Goal: Information Seeking & Learning: Learn about a topic

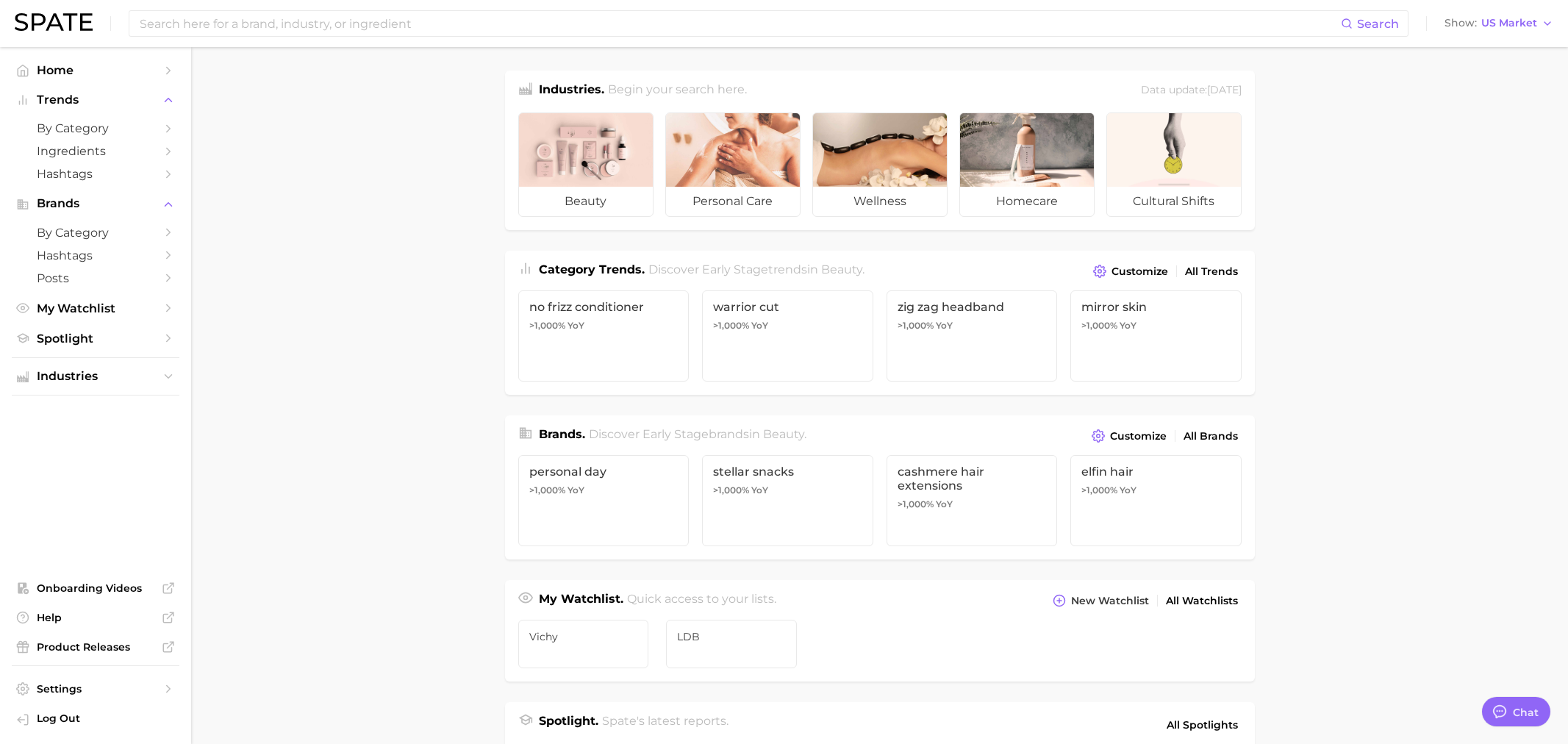
type textarea "x"
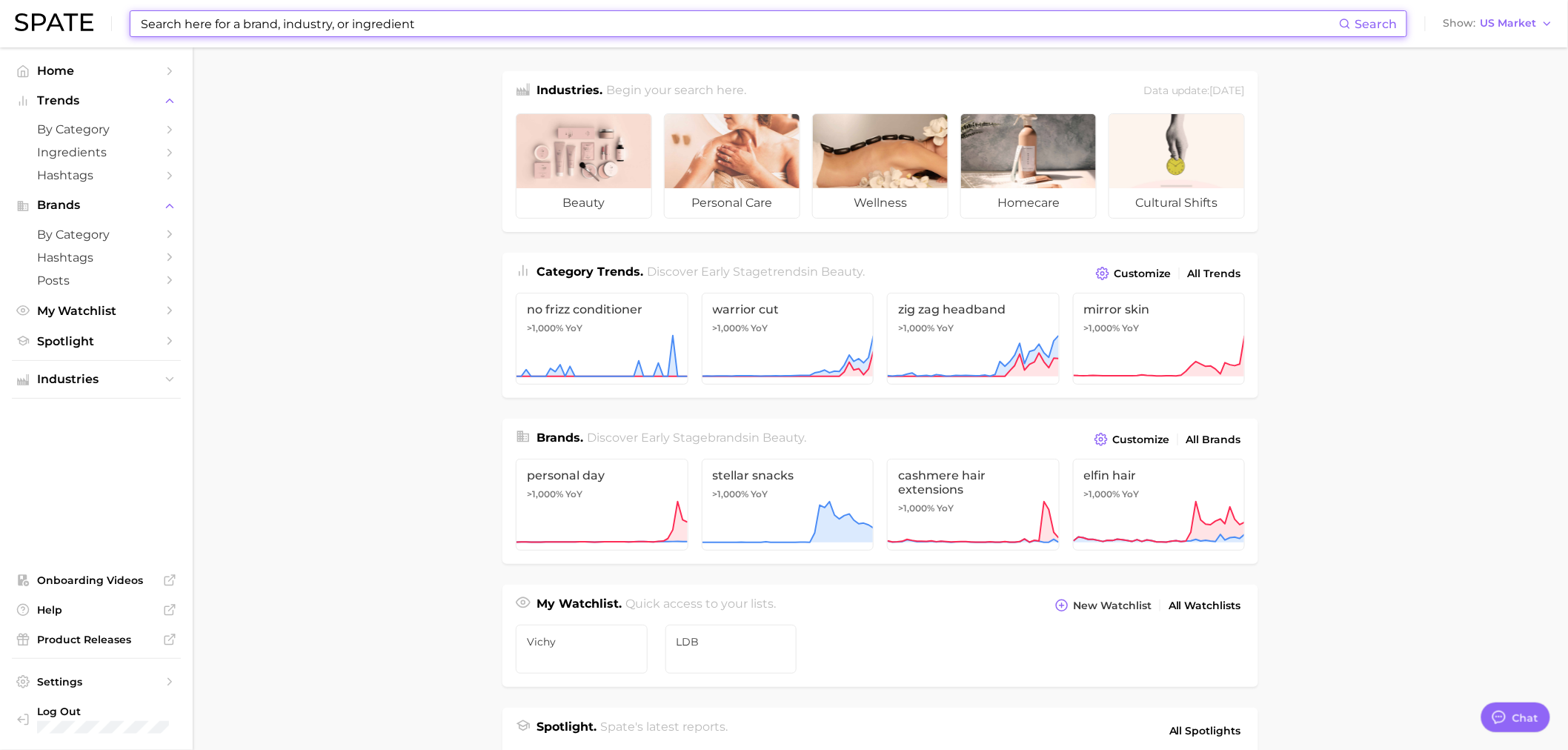
click at [215, 20] on input at bounding box center [738, 23] width 1200 height 25
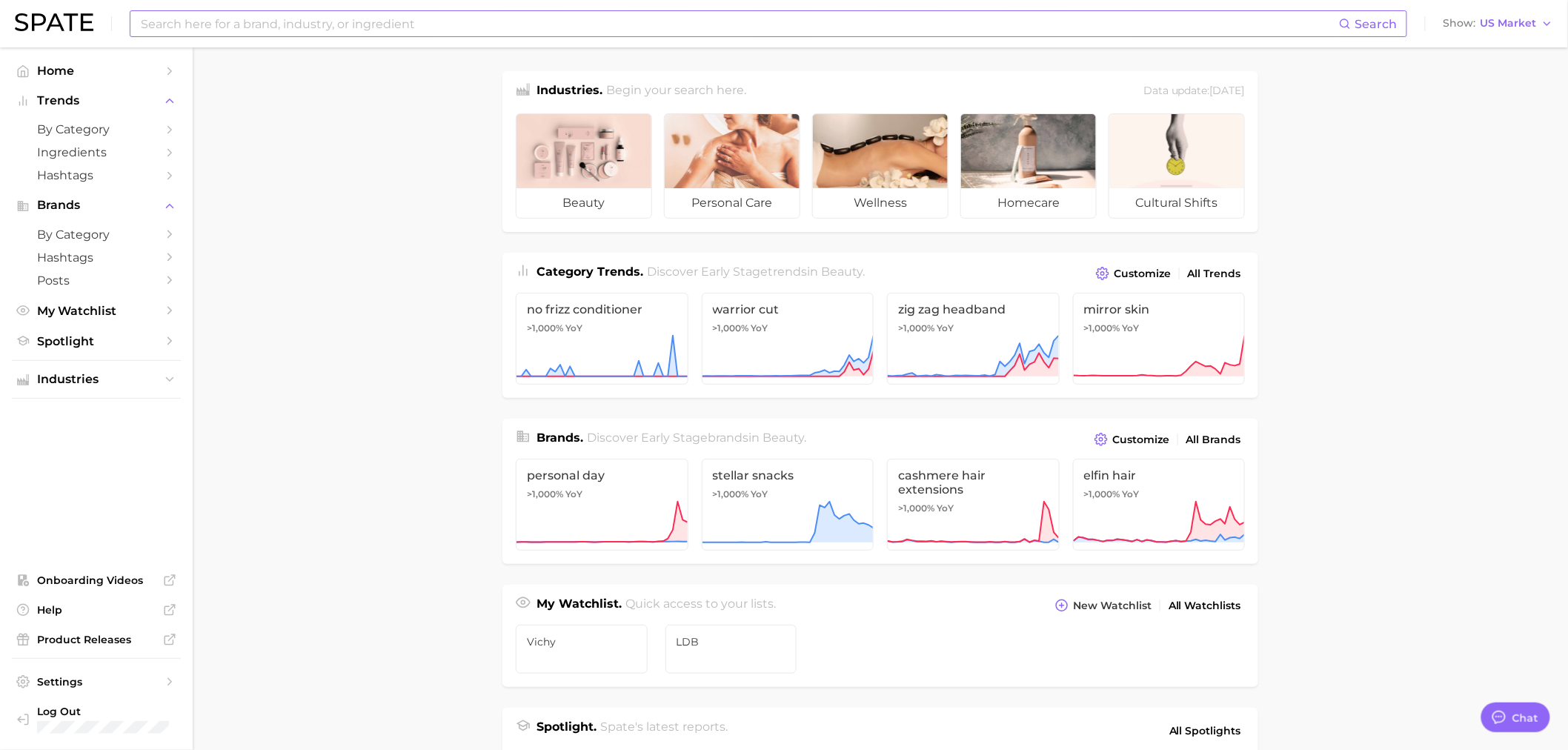
click at [499, 13] on input at bounding box center [738, 23] width 1200 height 25
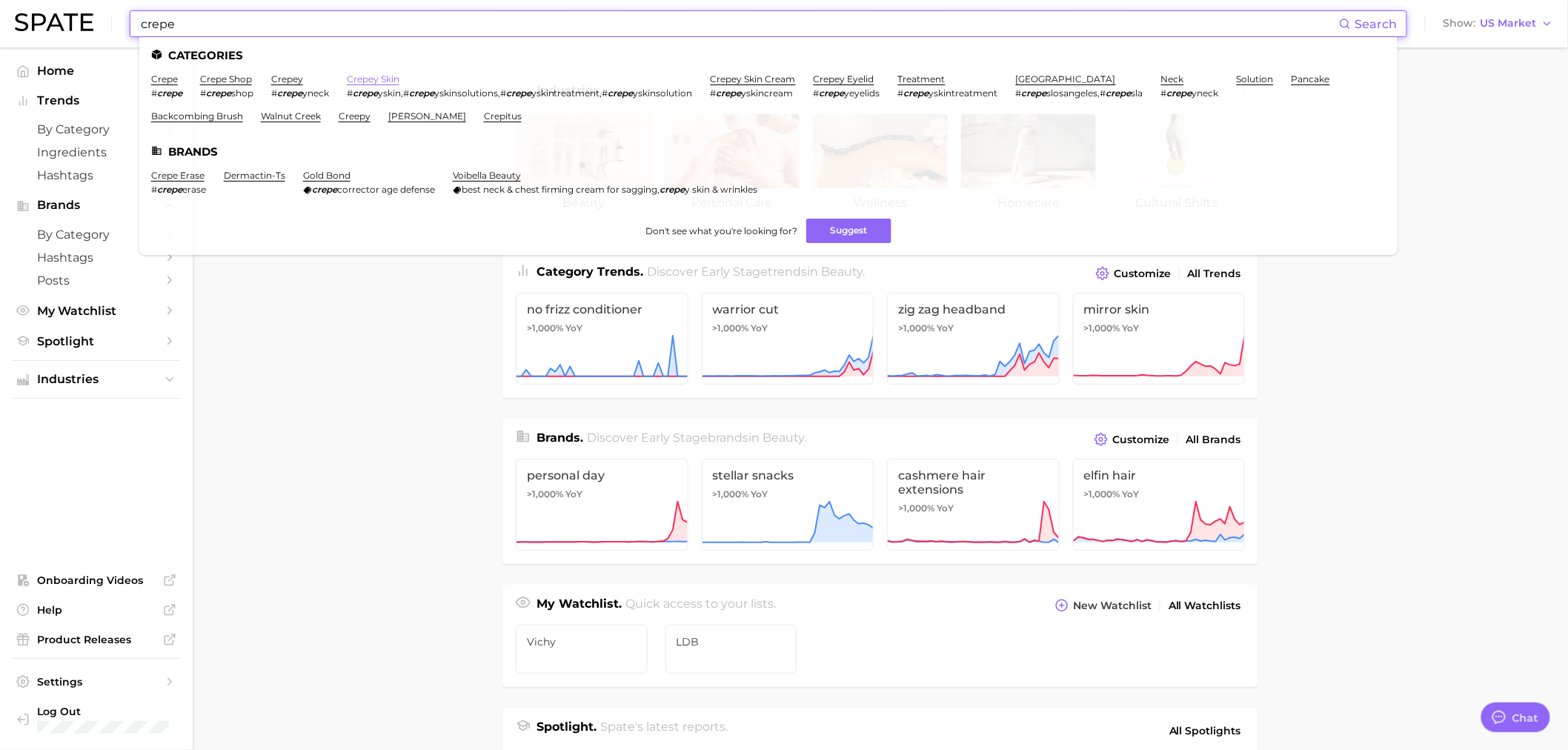
type input "crepe"
click at [360, 84] on link "crepey skin" at bounding box center [372, 79] width 52 height 11
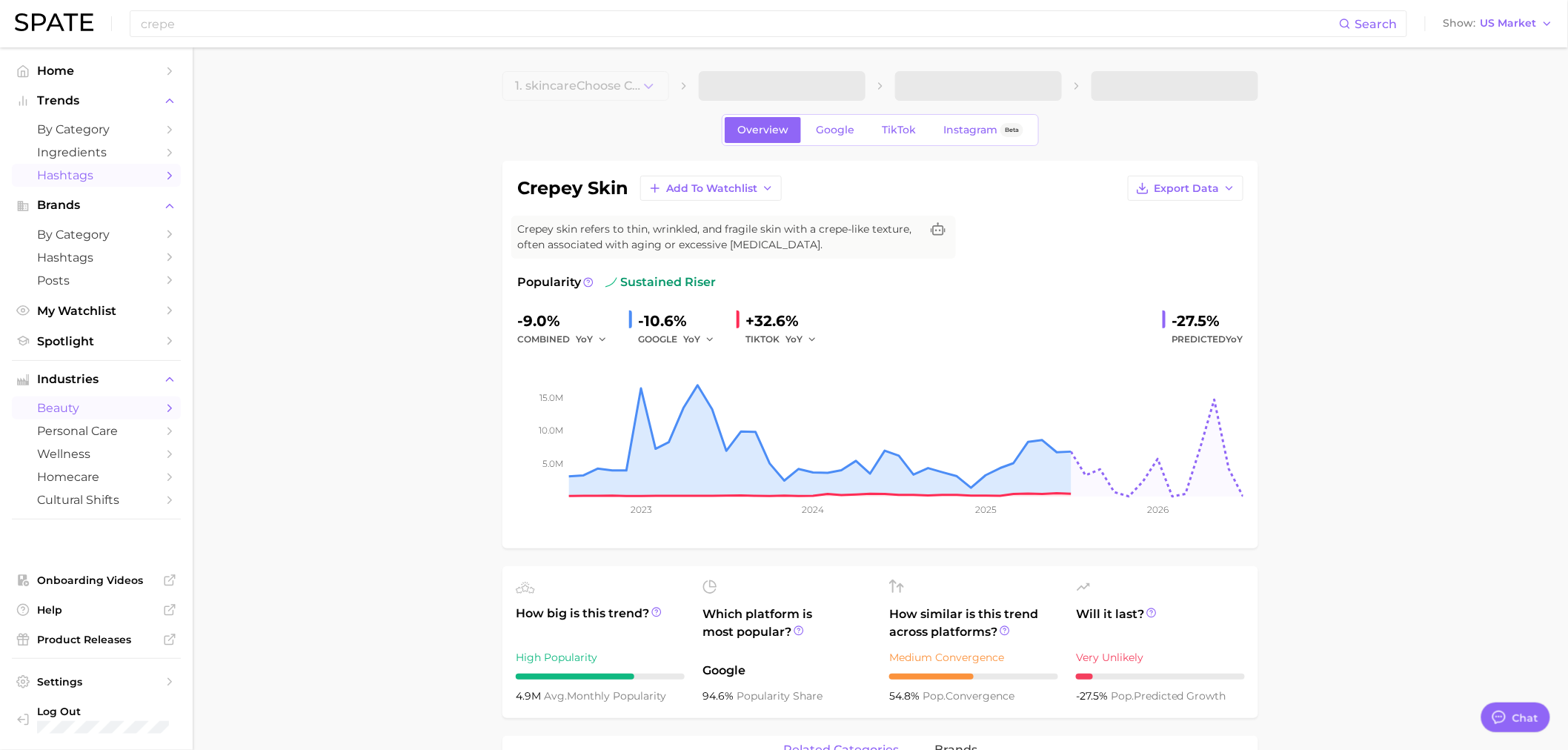
type textarea "x"
click at [709, 347] on button "YoY" at bounding box center [699, 339] width 32 height 18
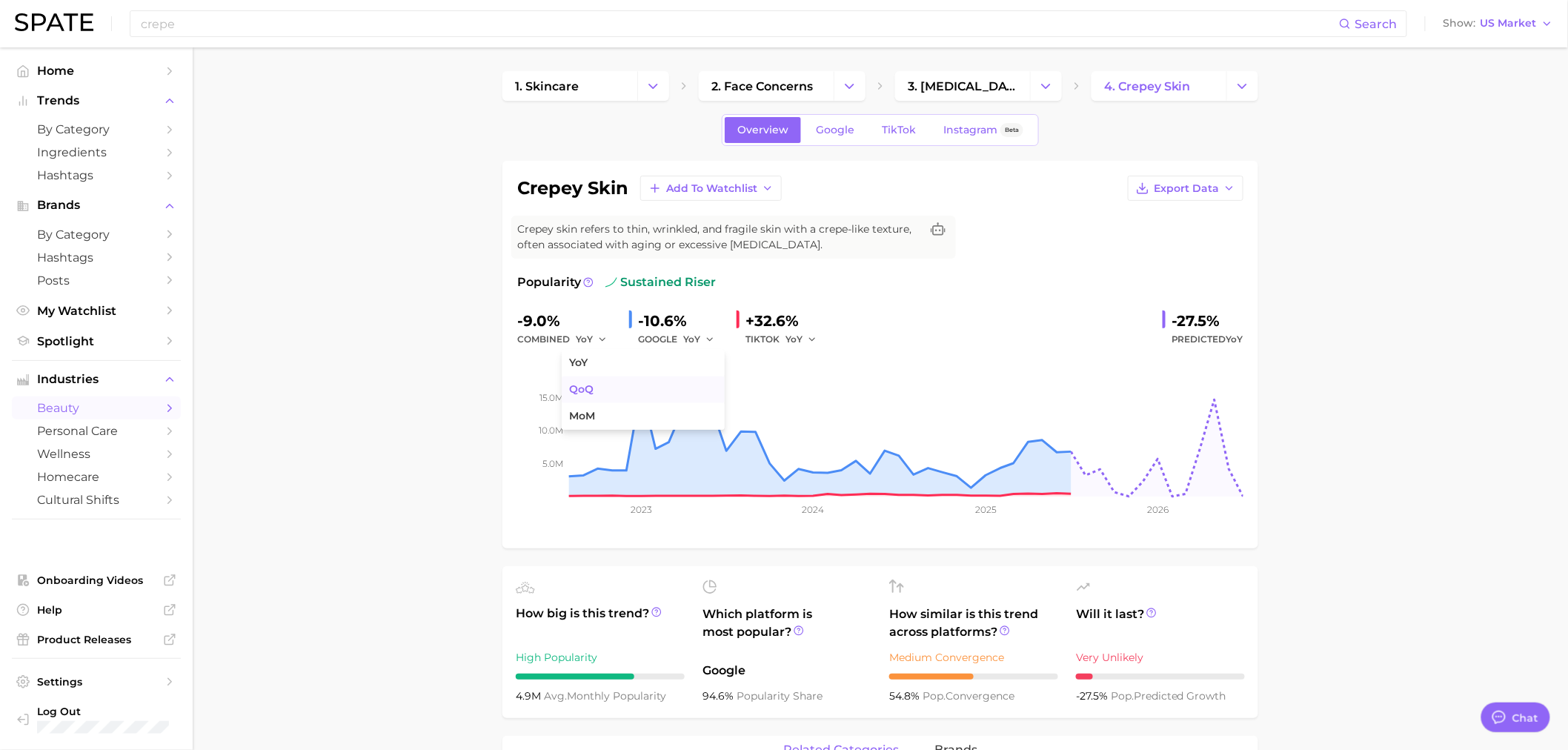
click at [696, 394] on button "QoQ" at bounding box center [643, 389] width 163 height 27
click at [801, 334] on span "YoY" at bounding box center [794, 339] width 17 height 12
click at [801, 379] on button "QoQ" at bounding box center [745, 389] width 163 height 27
click at [715, 335] on icon "button" at bounding box center [713, 339] width 10 height 10
click at [592, 415] on span "MoM" at bounding box center [581, 416] width 26 height 12
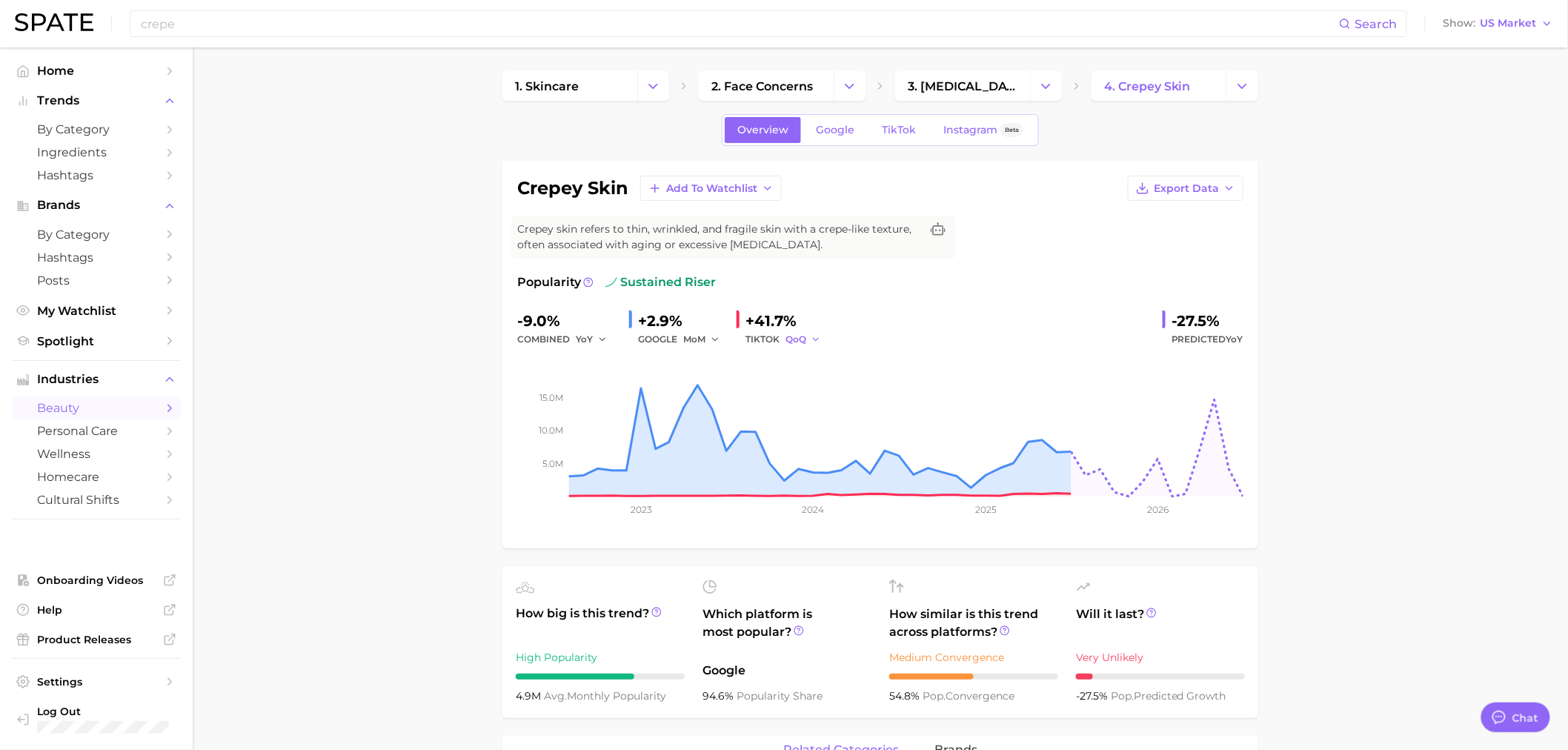
click at [809, 339] on button "QoQ" at bounding box center [803, 339] width 36 height 18
click at [786, 422] on button "MoM" at bounding box center [745, 416] width 163 height 27
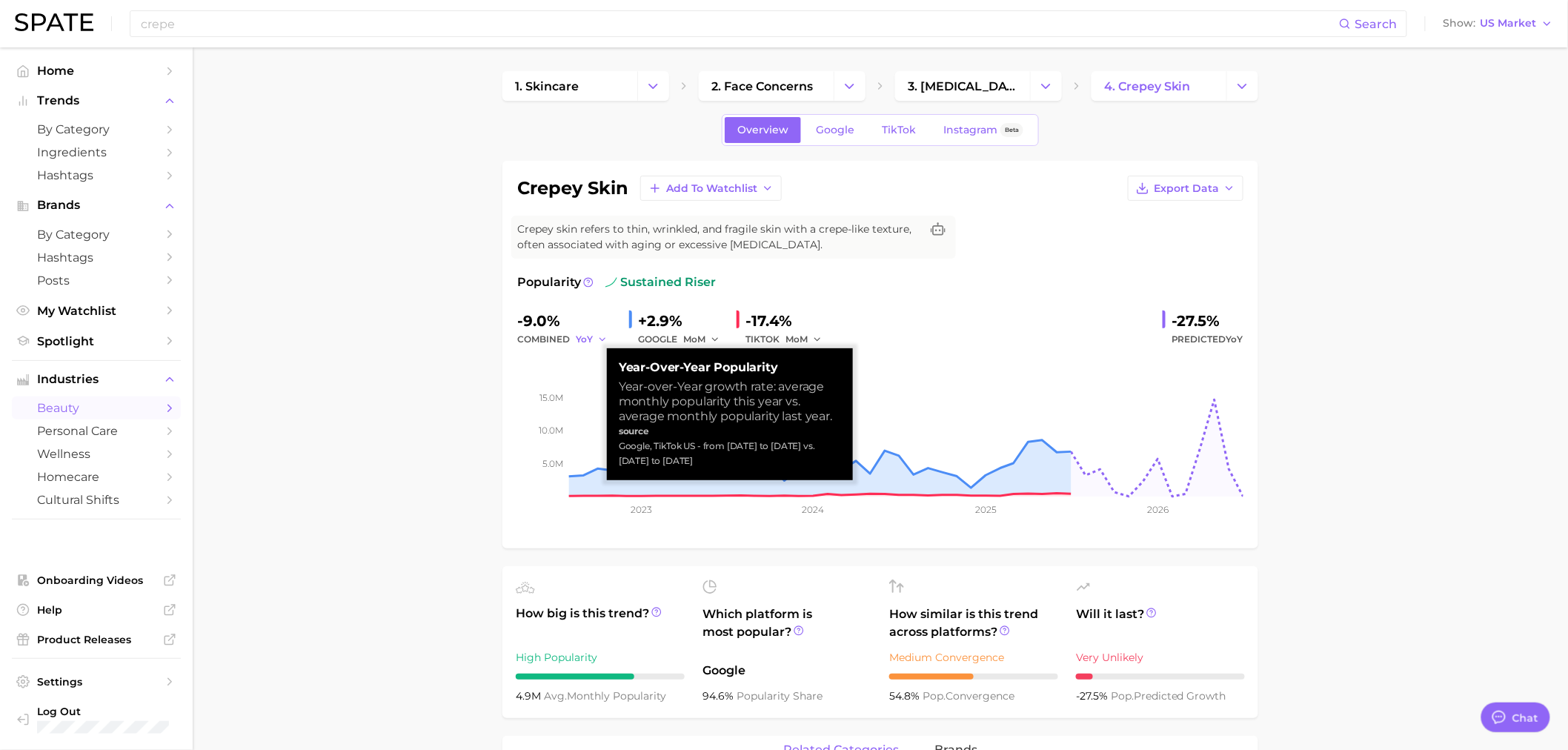
click at [598, 339] on icon "button" at bounding box center [602, 339] width 10 height 10
click at [492, 381] on button "QoQ" at bounding box center [535, 389] width 163 height 27
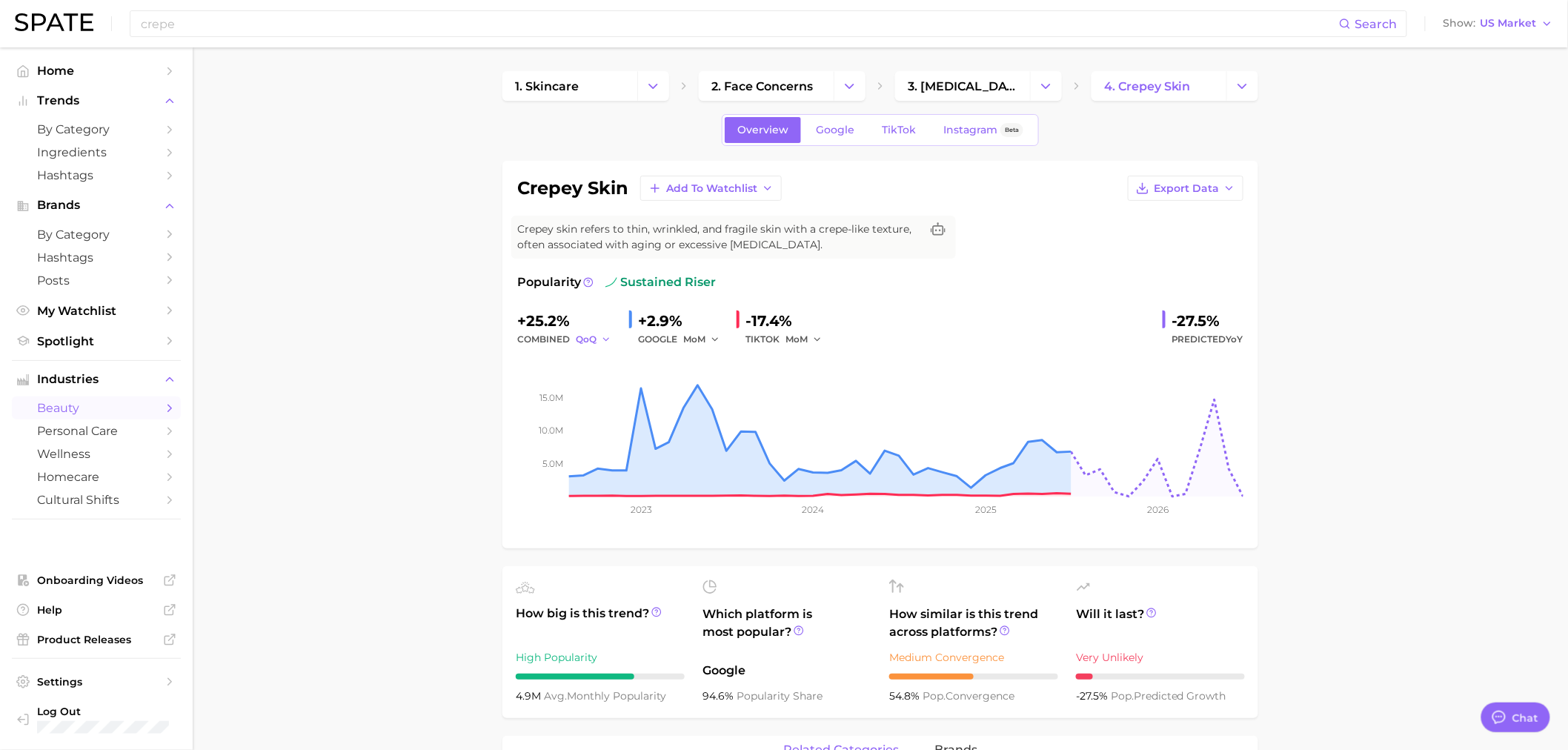
click at [603, 342] on icon "button" at bounding box center [606, 339] width 10 height 10
click at [535, 423] on button "MoM" at bounding box center [535, 416] width 163 height 27
click at [941, 126] on link "Instagram Beta" at bounding box center [983, 130] width 105 height 26
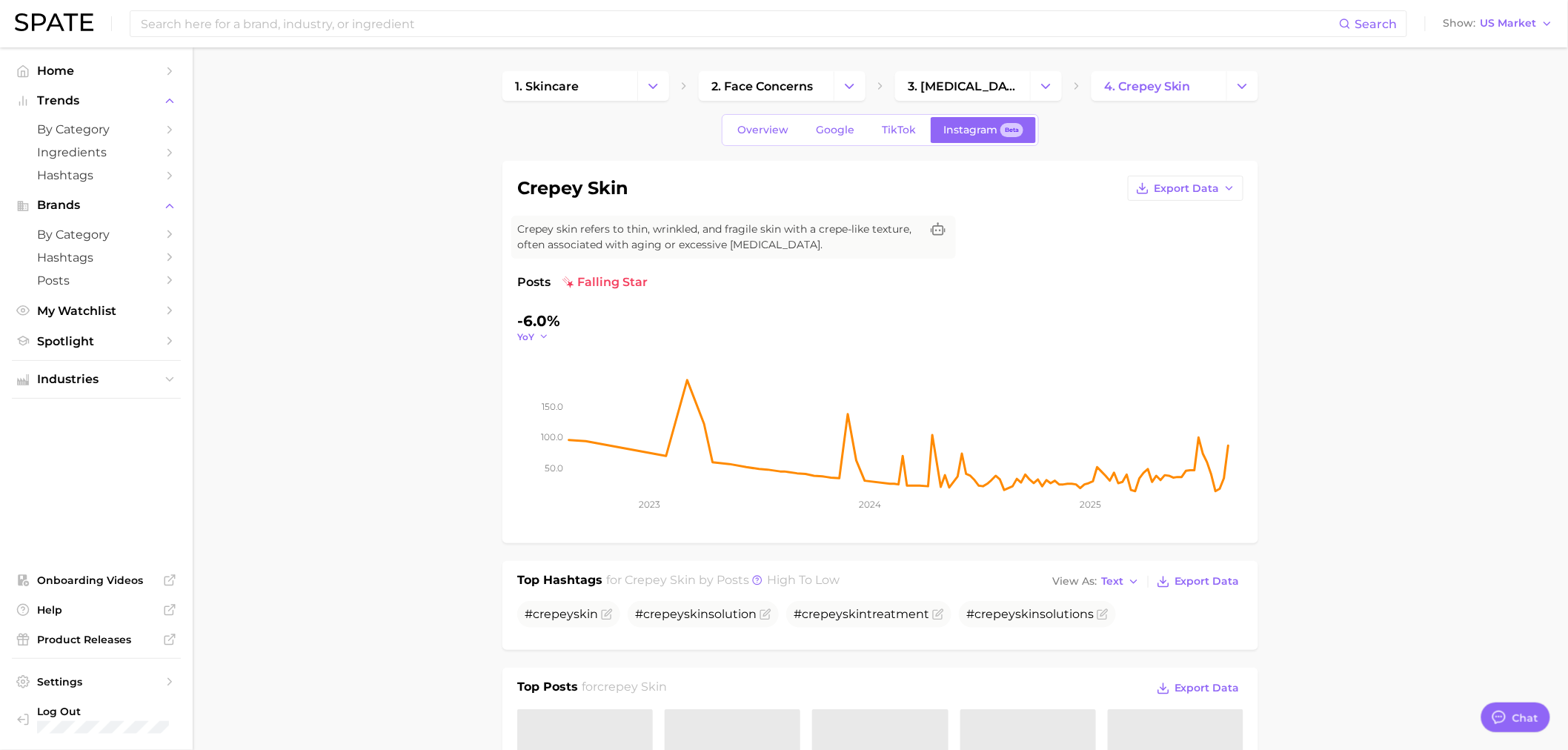
click at [541, 336] on icon "button" at bounding box center [543, 336] width 10 height 10
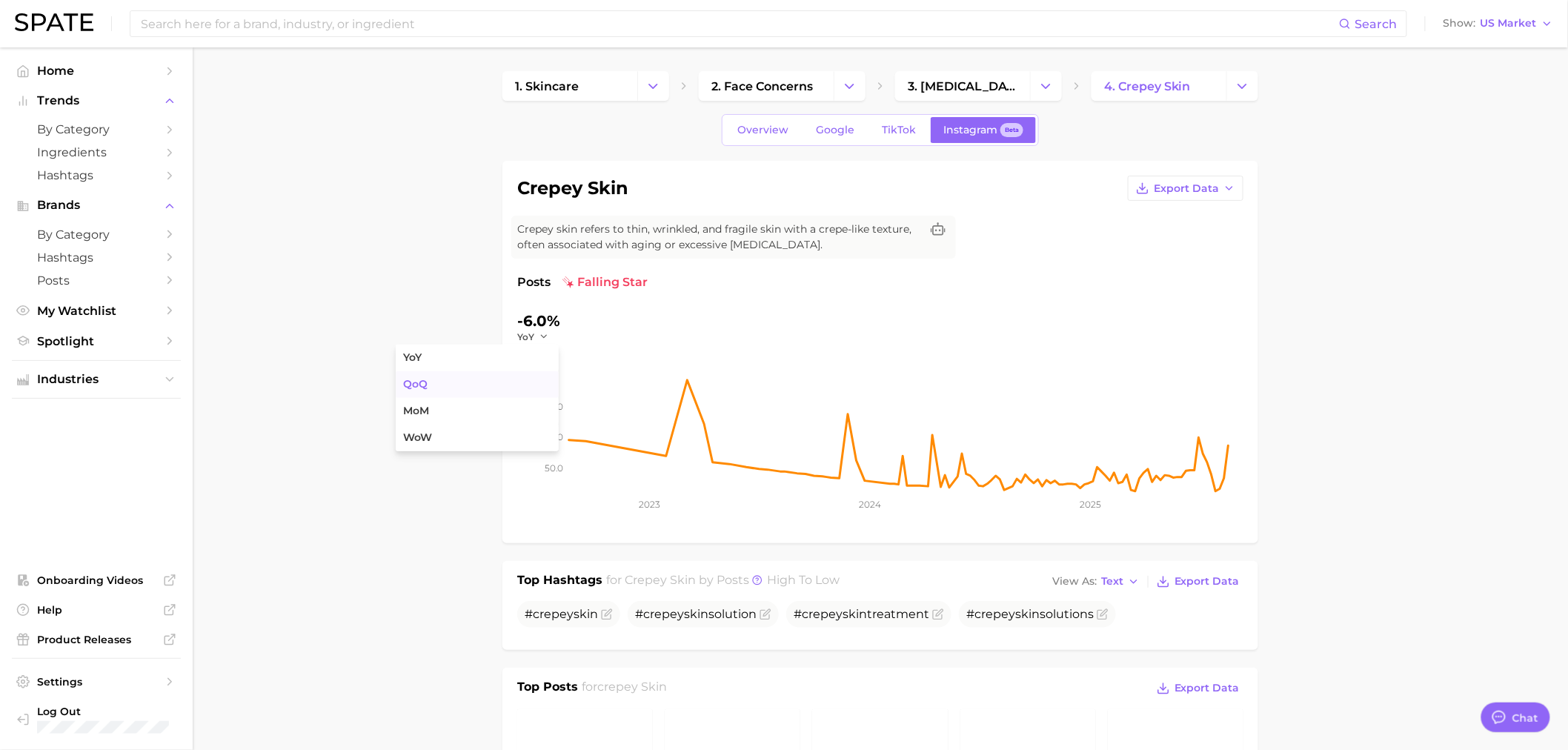
click at [476, 390] on button "QoQ" at bounding box center [477, 385] width 163 height 27
click at [546, 338] on icon "button" at bounding box center [547, 336] width 10 height 10
click at [476, 368] on button "YoY" at bounding box center [477, 357] width 163 height 27
click at [544, 339] on icon "button" at bounding box center [543, 336] width 10 height 10
click at [524, 380] on button "QoQ" at bounding box center [477, 385] width 163 height 27
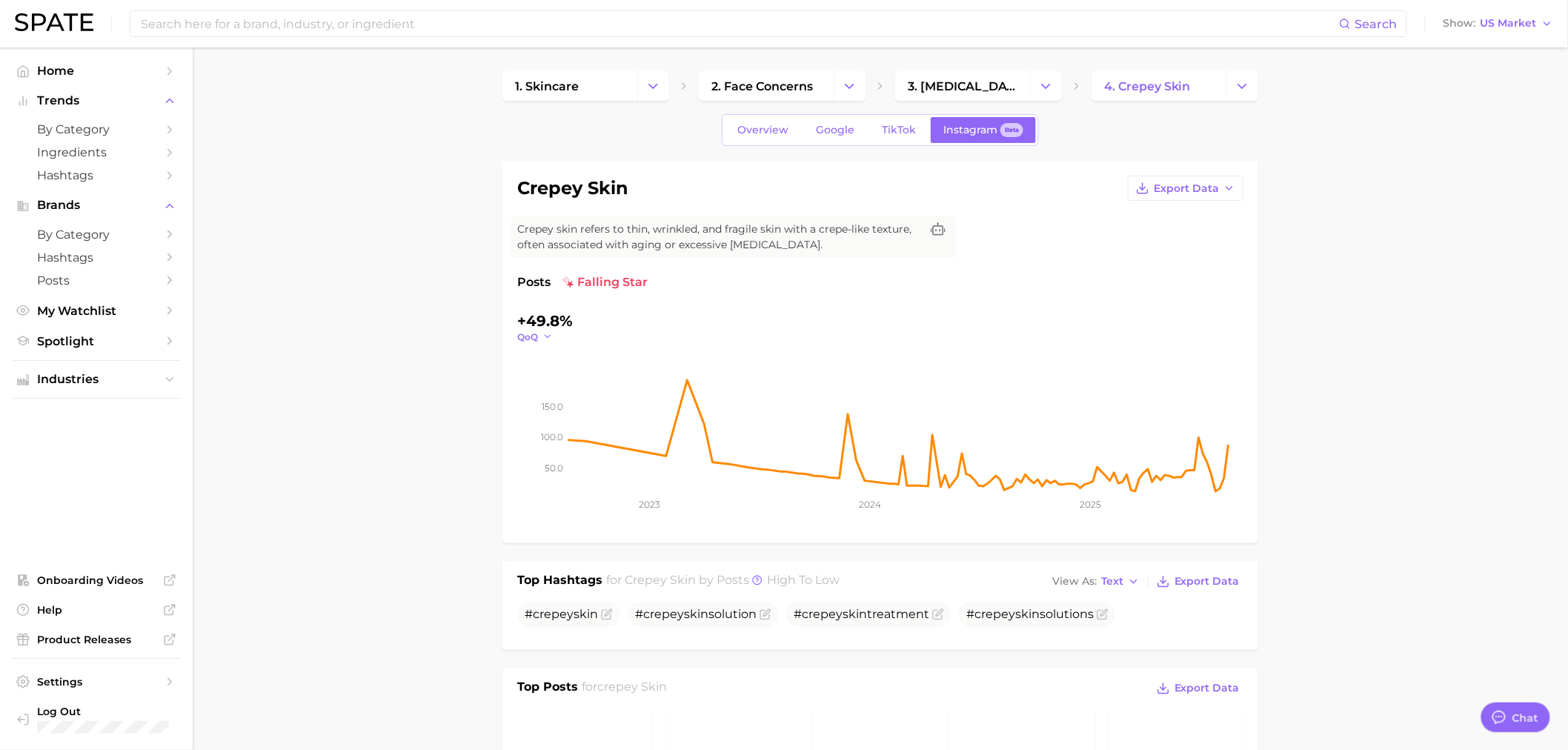
click at [547, 334] on icon "button" at bounding box center [547, 336] width 10 height 10
click at [472, 416] on button "MoM" at bounding box center [477, 411] width 163 height 27
click at [827, 139] on link "Google" at bounding box center [835, 130] width 64 height 26
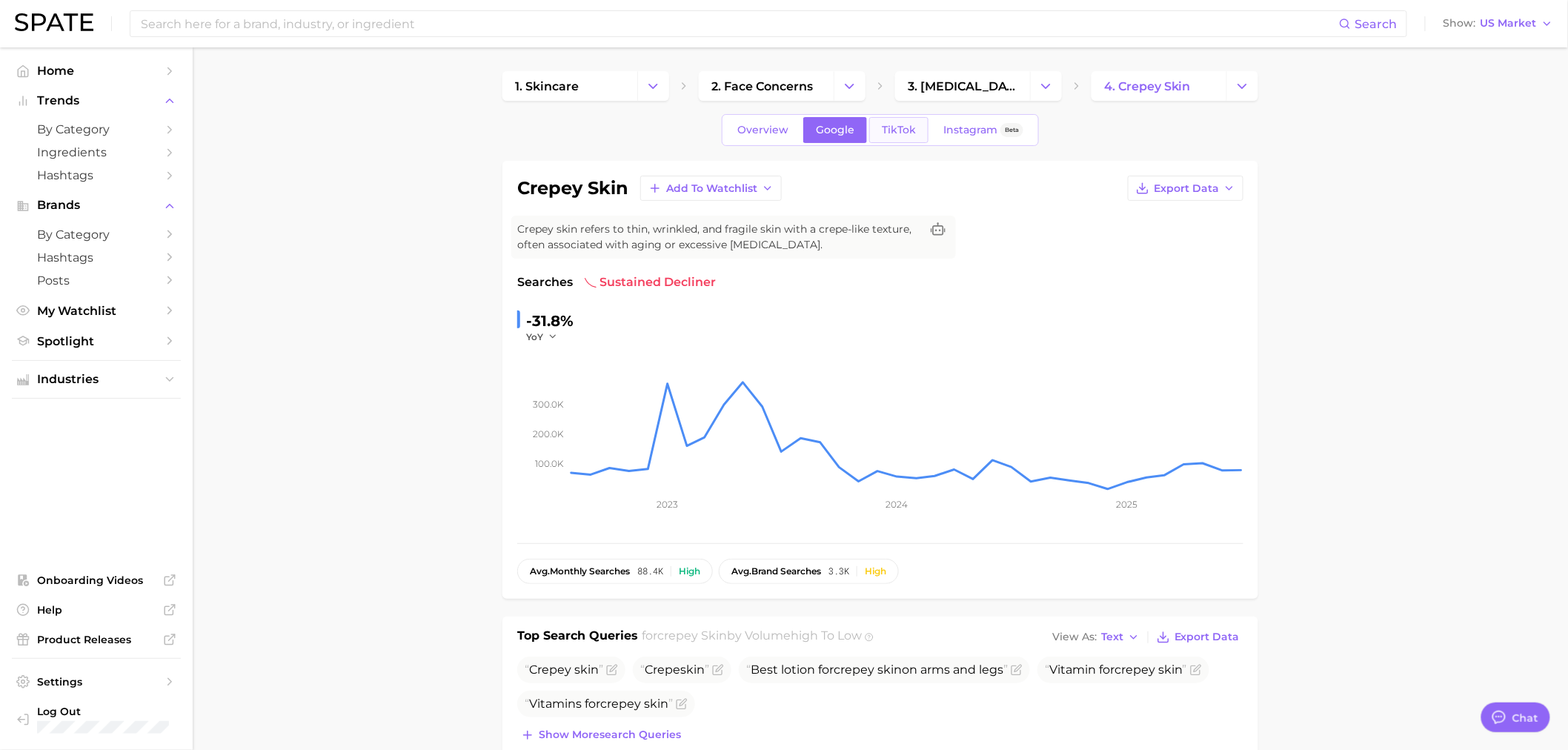
click at [902, 124] on span "TikTok" at bounding box center [899, 130] width 34 height 12
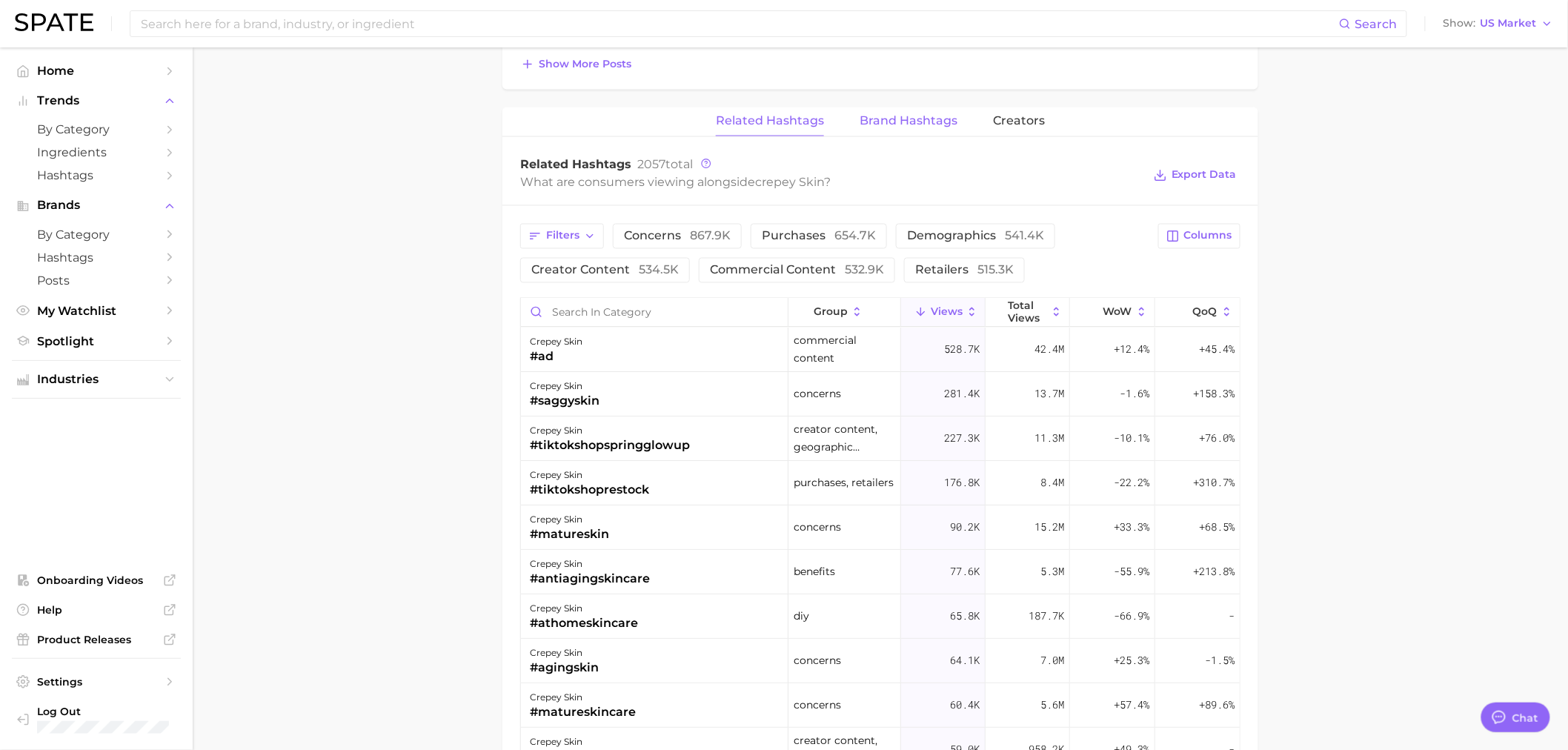
click at [895, 119] on span "Brand Hashtags" at bounding box center [908, 121] width 98 height 13
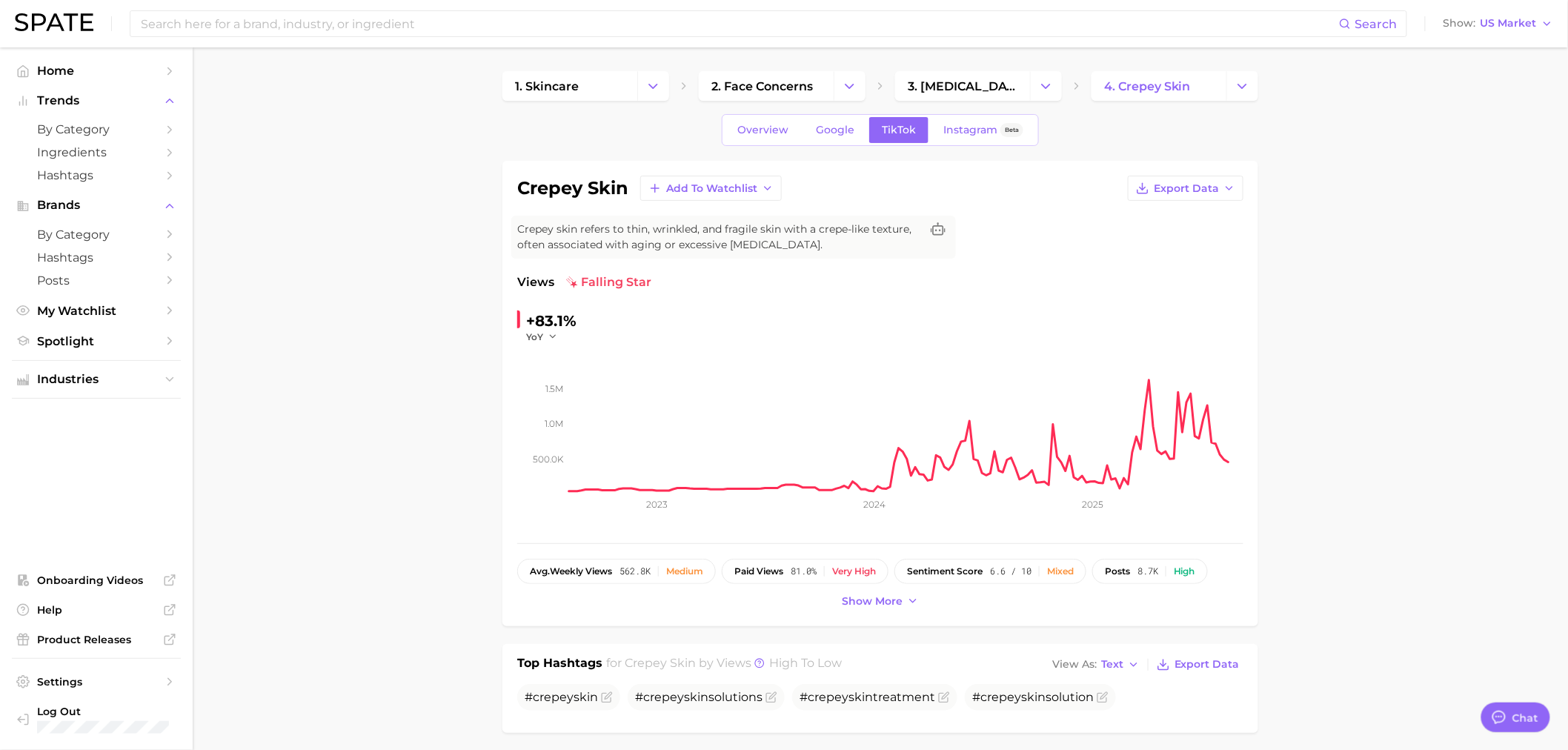
click at [958, 137] on link "Instagram Beta" at bounding box center [983, 130] width 105 height 26
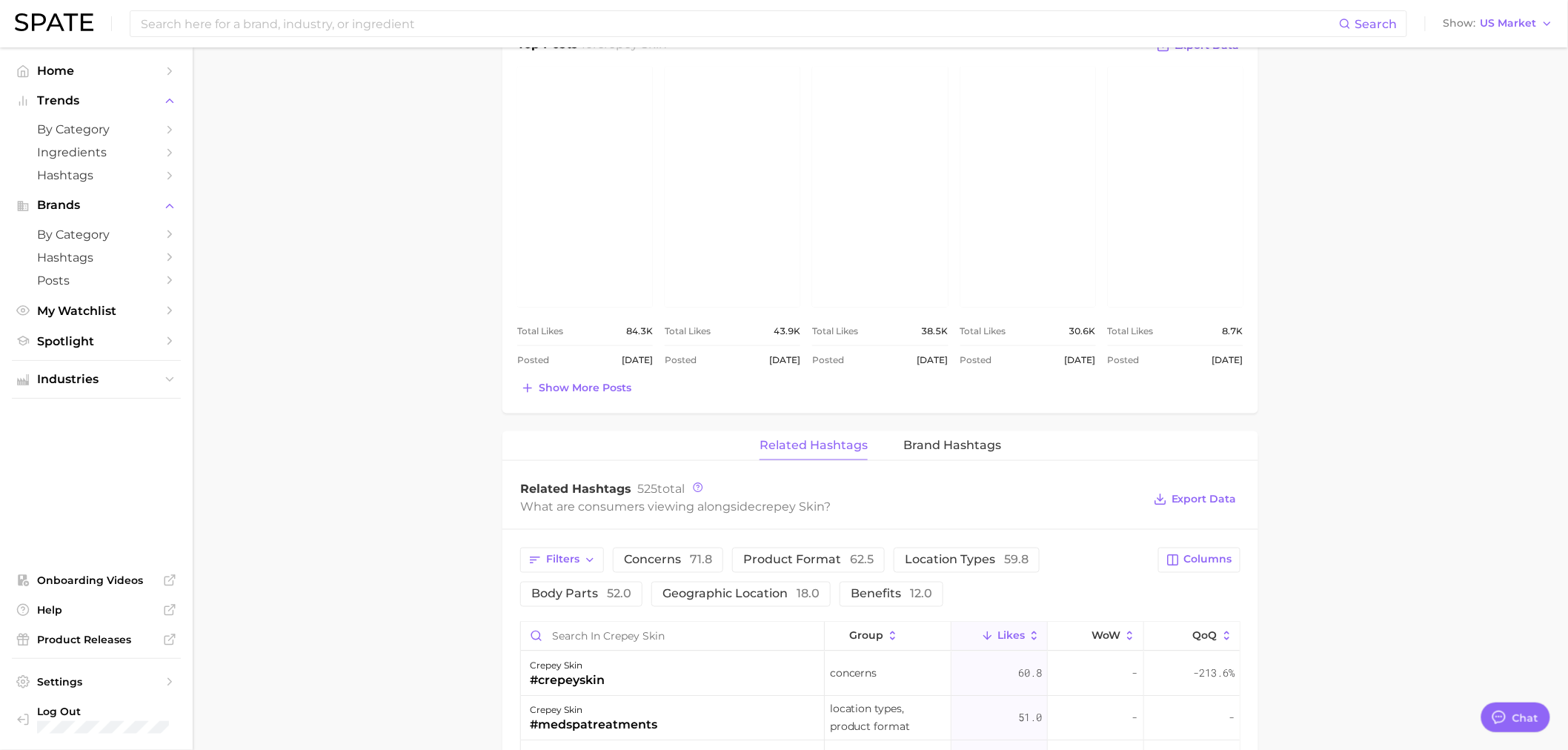
scroll to position [1000, 0]
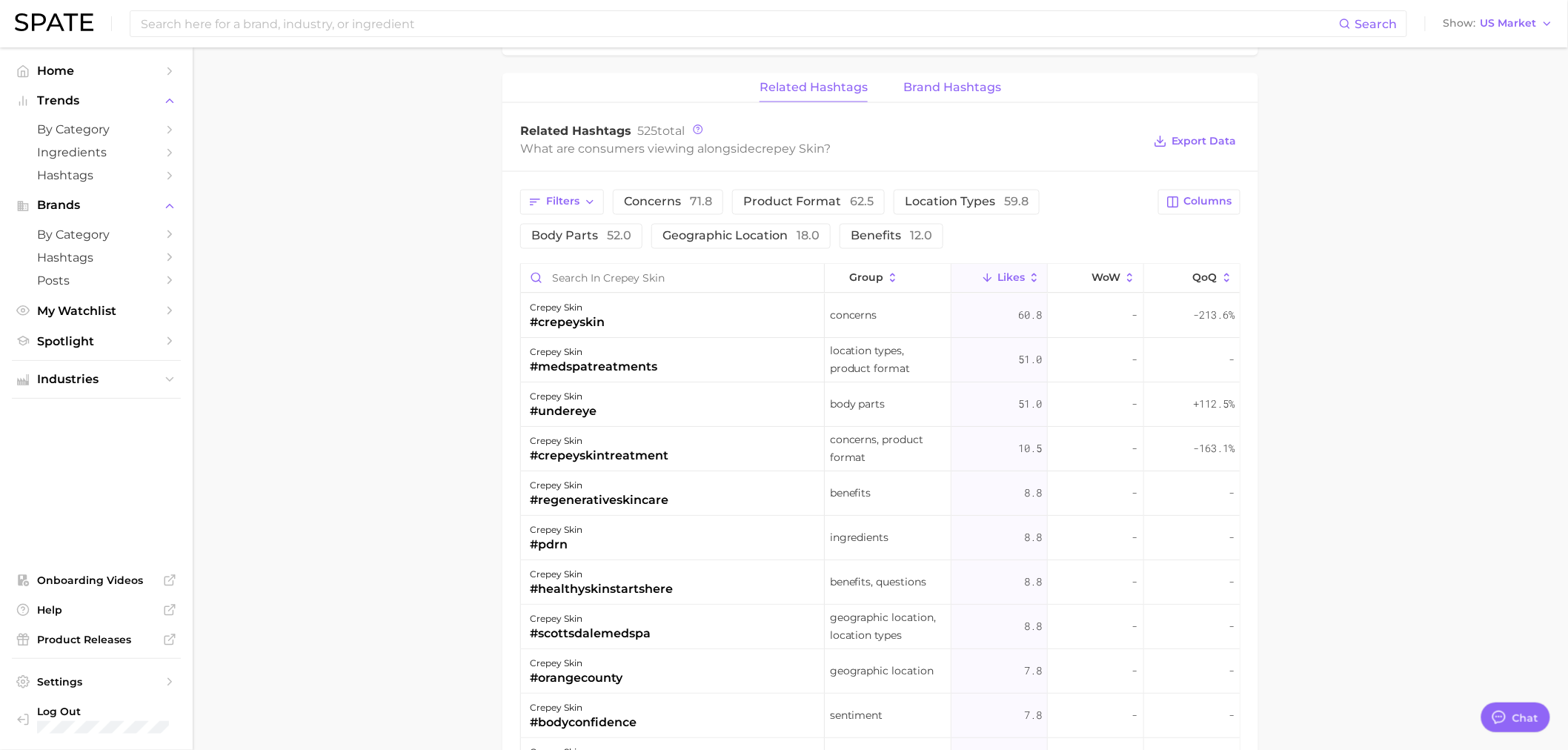
click at [905, 90] on span "Brand Hashtags" at bounding box center [951, 87] width 98 height 13
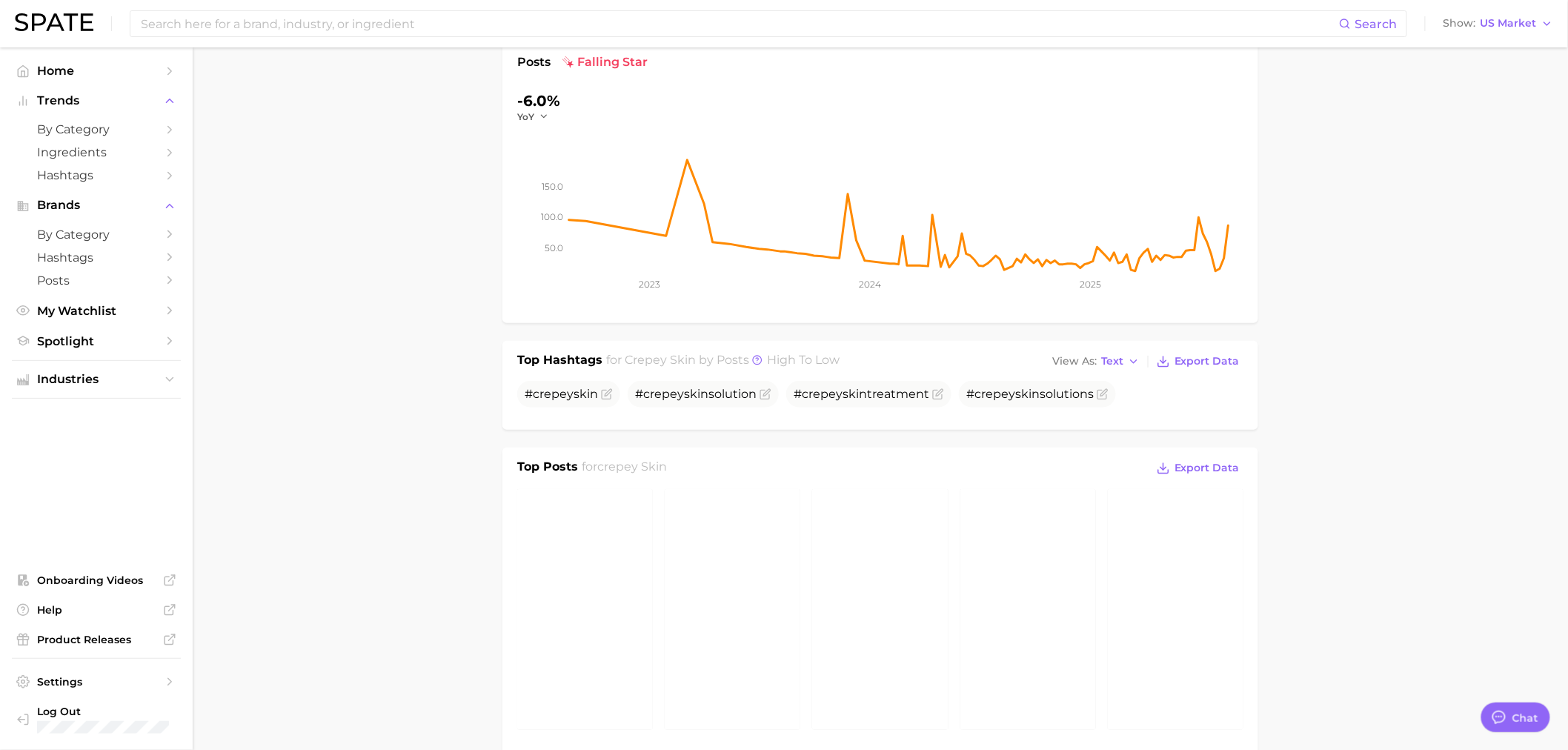
scroll to position [0, 0]
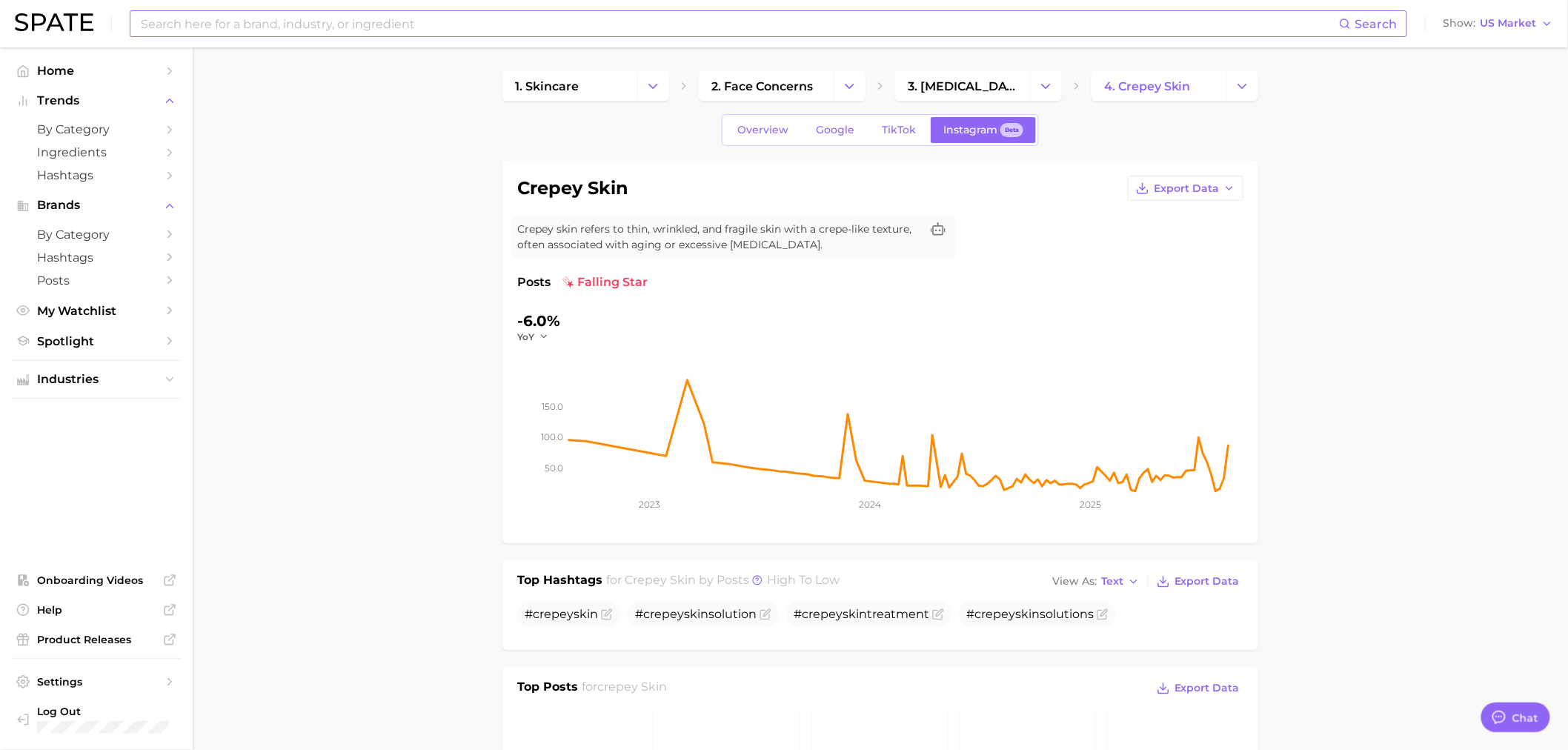
click at [366, 16] on input at bounding box center [738, 23] width 1200 height 25
type input "c"
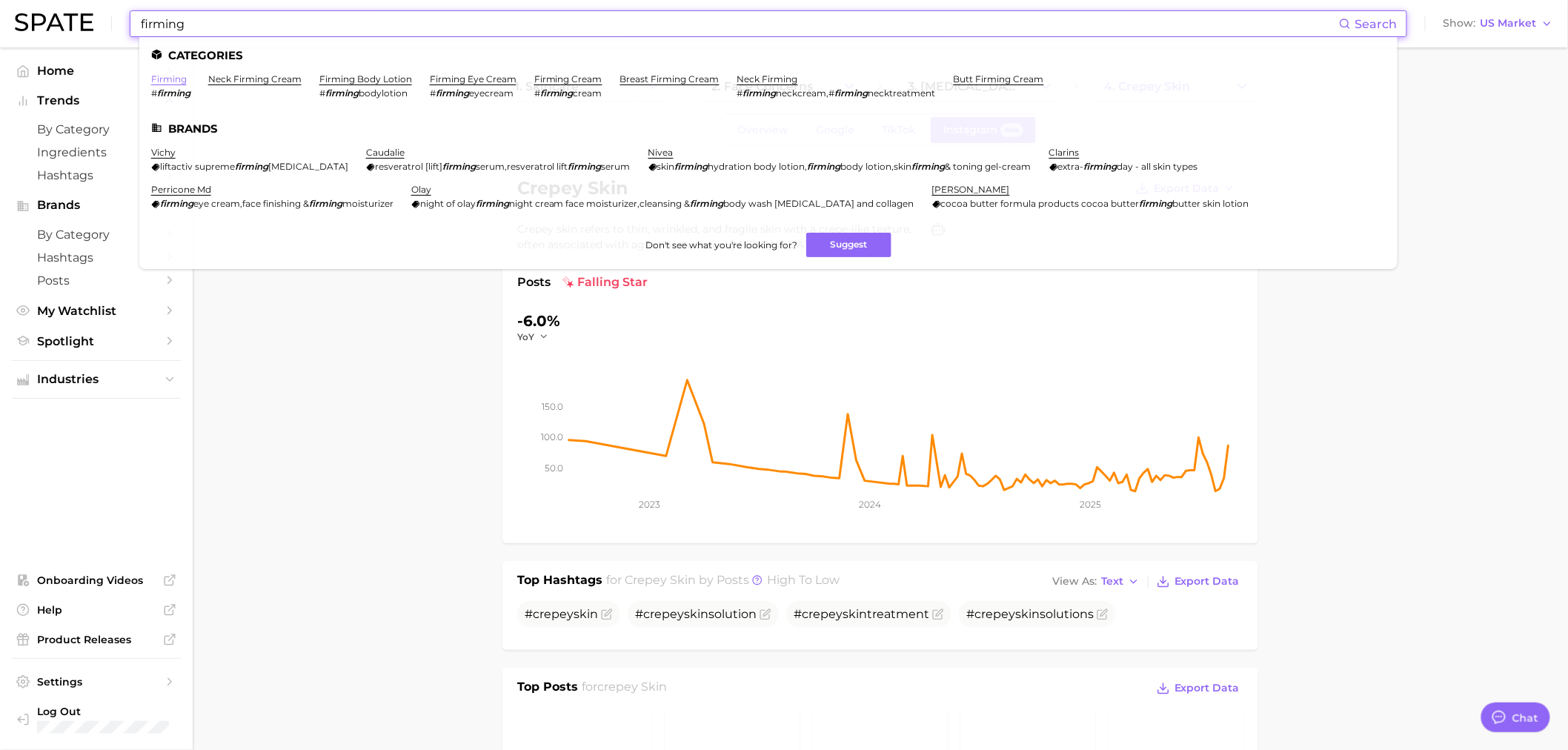
type input "firming"
click at [182, 80] on link "firming" at bounding box center [169, 79] width 36 height 11
